Goal: Task Accomplishment & Management: Use online tool/utility

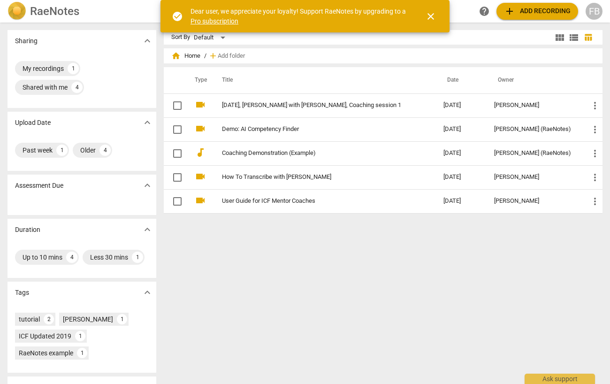
click at [316, 8] on div "Dear user, we appreciate your loyalty! Support RaeNotes by upgrading to a Pro s…" at bounding box center [299, 16] width 218 height 19
click at [428, 15] on span "close" at bounding box center [430, 16] width 11 height 11
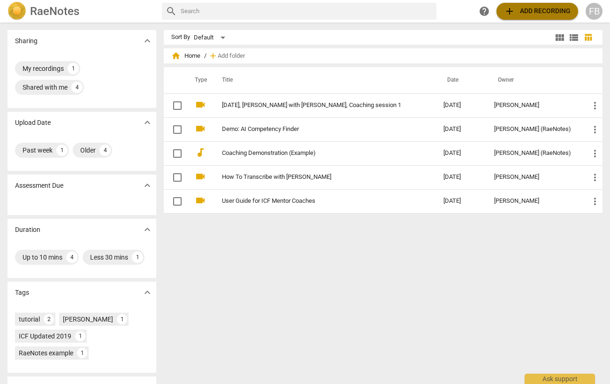
click at [535, 14] on span "add Add recording" at bounding box center [537, 11] width 67 height 11
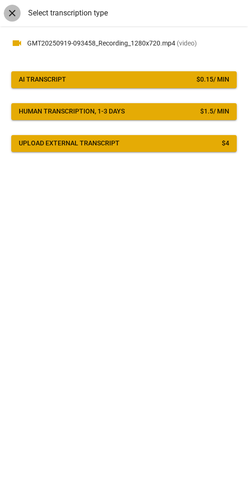
click at [11, 12] on span "close" at bounding box center [12, 13] width 11 height 11
click at [122, 76] on span "AI Transcript $ 0.15 / min" at bounding box center [124, 79] width 211 height 9
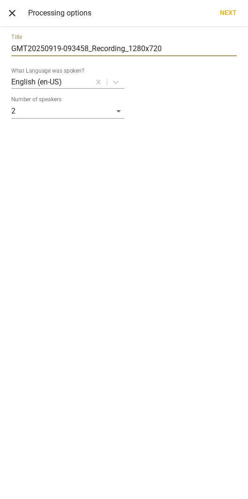
drag, startPoint x: 164, startPoint y: 45, endPoint x: -122, endPoint y: 22, distance: 287.1
click at [0, 22] on html "filter_list home search FB add Sort By Default view_module view_list table_char…" at bounding box center [124, 130] width 248 height 261
drag, startPoint x: 42, startPoint y: 51, endPoint x: 34, endPoint y: 51, distance: 8.0
click at [42, 51] on input "GMT20250919-093458_Recording_1280x720" at bounding box center [124, 48] width 226 height 15
drag, startPoint x: 12, startPoint y: 49, endPoint x: 248, endPoint y: 57, distance: 236.5
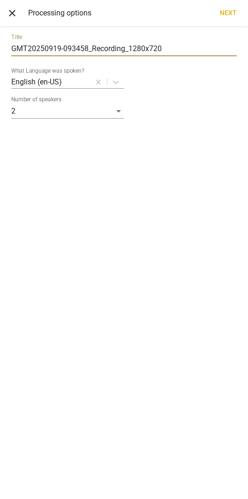
click at [248, 57] on html "filter_list home search FB add Sort By Default view_module view_list table_char…" at bounding box center [124, 130] width 248 height 261
click at [66, 47] on input "[PERSON_NAME] & [PERSON_NAME] [DATE]" at bounding box center [124, 48] width 226 height 15
click at [73, 47] on input "[PERSON_NAME] & [PERSON_NAME] - [DATE]" at bounding box center [124, 48] width 226 height 15
type input "[PERSON_NAME] & [PERSON_NAME] - [DATE]"
click at [230, 16] on span "Next" at bounding box center [228, 12] width 17 height 9
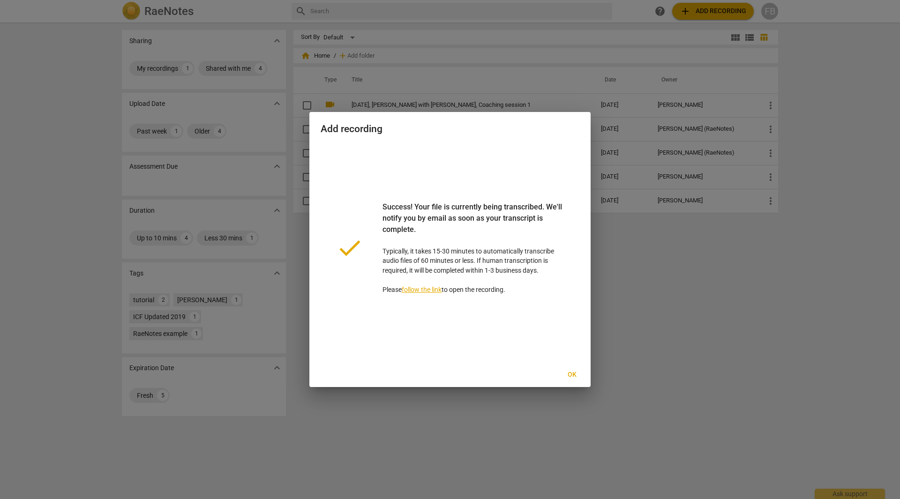
click at [431, 289] on link "follow the link" at bounding box center [422, 290] width 40 height 8
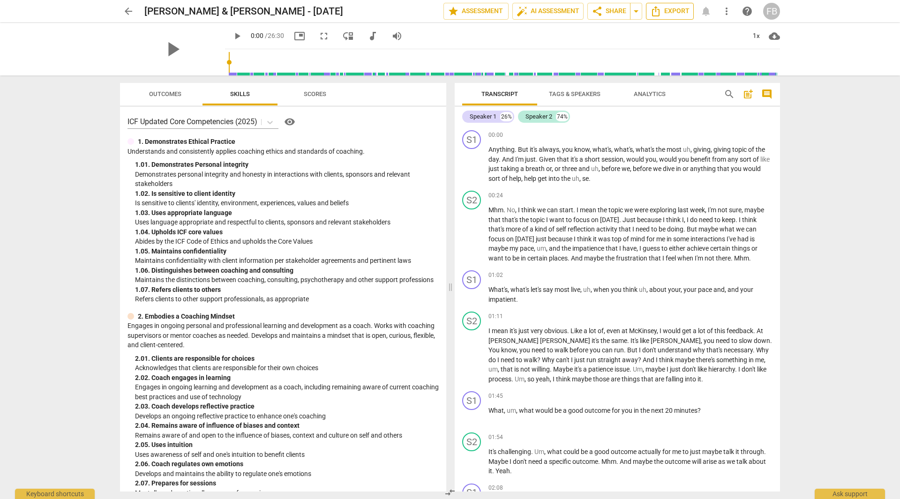
click at [609, 14] on span "Export" at bounding box center [669, 11] width 39 height 11
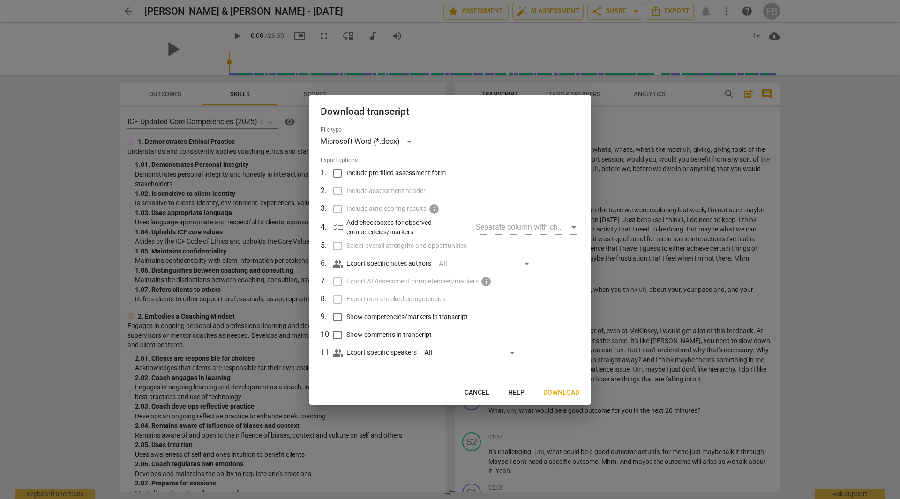
click at [571, 383] on span "Download" at bounding box center [562, 392] width 36 height 9
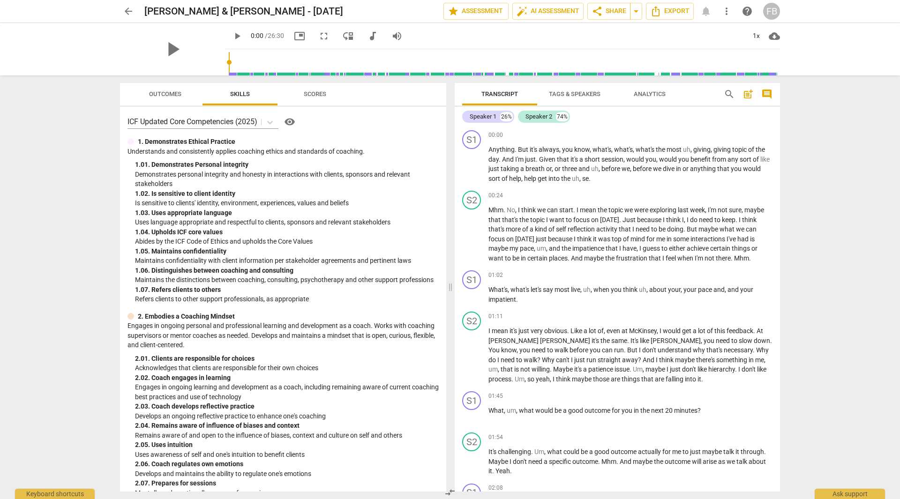
click at [609, 222] on div "arrow_back [PERSON_NAME] & [PERSON_NAME] - [DATE] edit star Assessment auto_fix…" at bounding box center [450, 249] width 900 height 499
click at [127, 12] on span "arrow_back" at bounding box center [128, 11] width 11 height 11
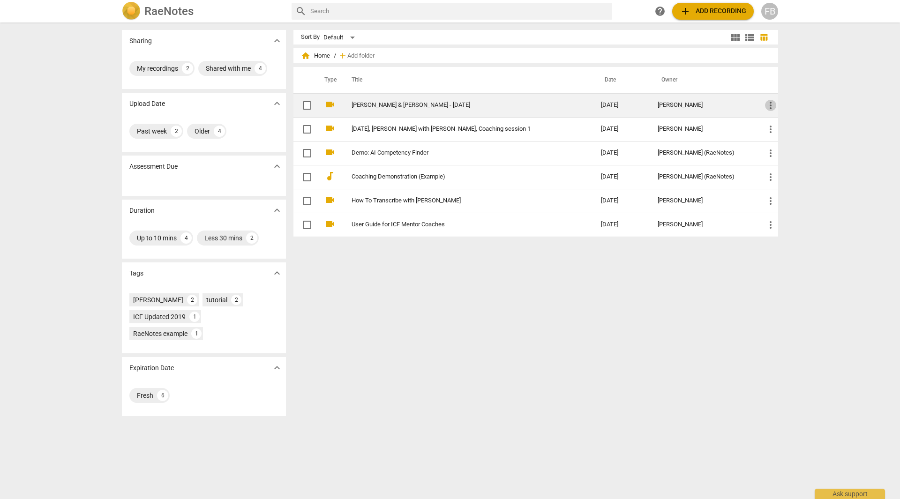
click at [609, 105] on span "more_vert" at bounding box center [770, 105] width 11 height 11
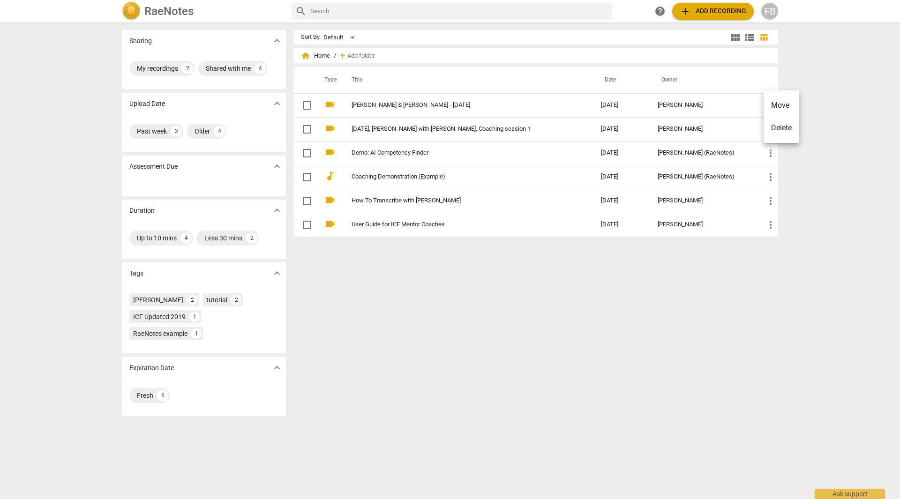
click at [609, 271] on div at bounding box center [450, 249] width 900 height 499
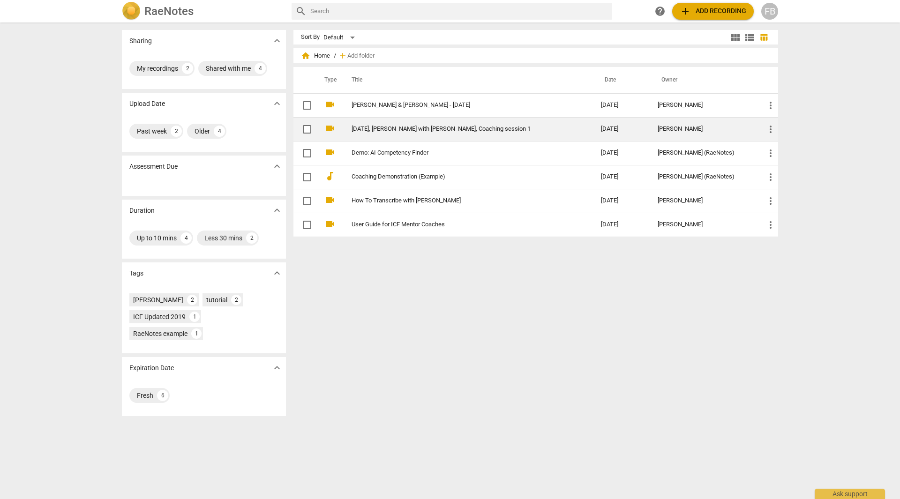
click at [400, 130] on link "[DATE], [PERSON_NAME] with [PERSON_NAME], Coaching session 1" at bounding box center [460, 129] width 216 height 7
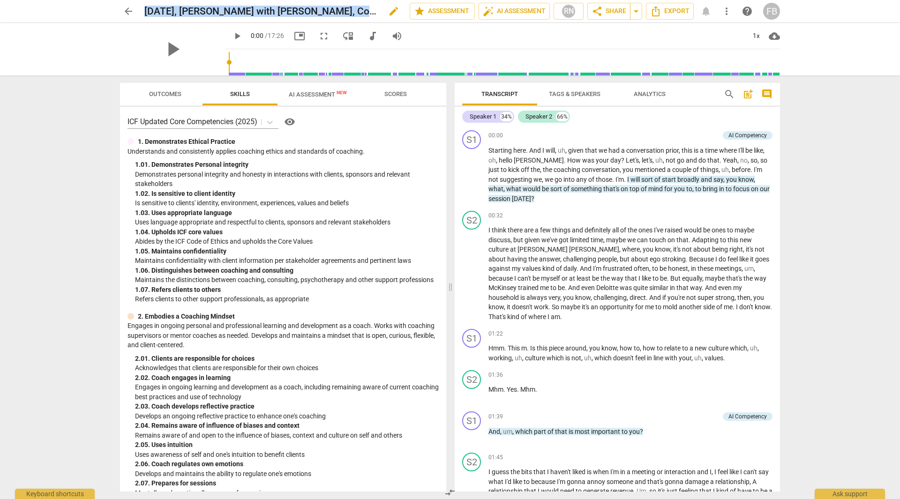
drag, startPoint x: 145, startPoint y: 10, endPoint x: 386, endPoint y: 14, distance: 241.1
click at [386, 14] on div "[DATE], [PERSON_NAME] with [PERSON_NAME], Coaching session 1 edit" at bounding box center [273, 11] width 258 height 17
copy div "[DATE], [PERSON_NAME] with [PERSON_NAME], Coaching session 1 edit star Assessme…"
